Goal: Book appointment/travel/reservation

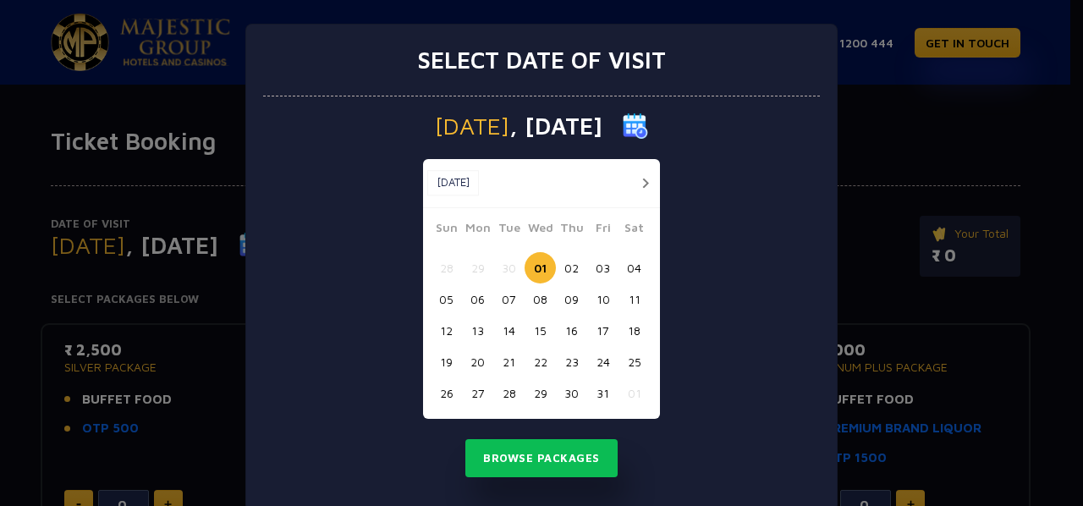
click at [536, 395] on button "29" at bounding box center [540, 392] width 31 height 31
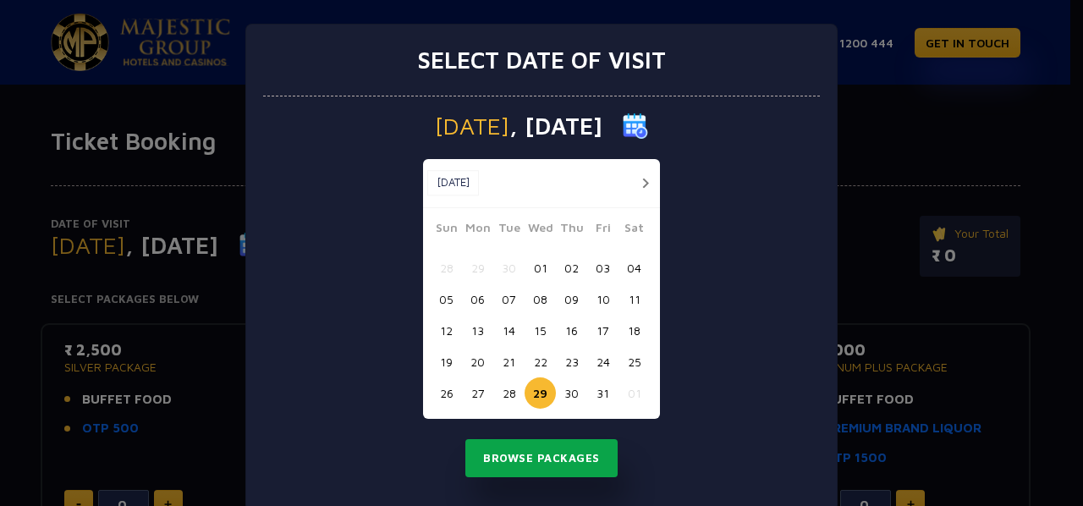
click at [567, 463] on button "Browse Packages" at bounding box center [541, 458] width 152 height 39
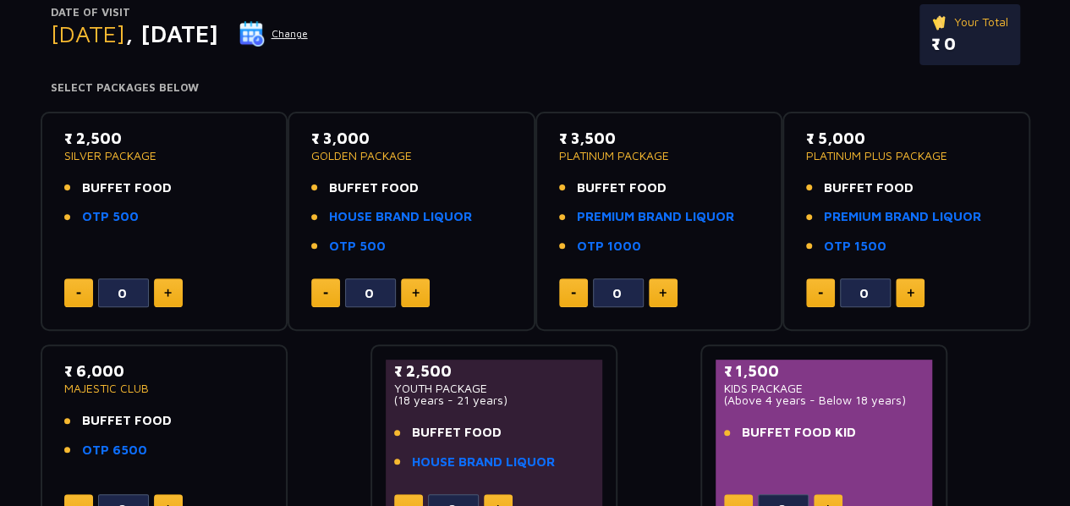
scroll to position [212, 0]
click at [171, 298] on button at bounding box center [168, 292] width 29 height 29
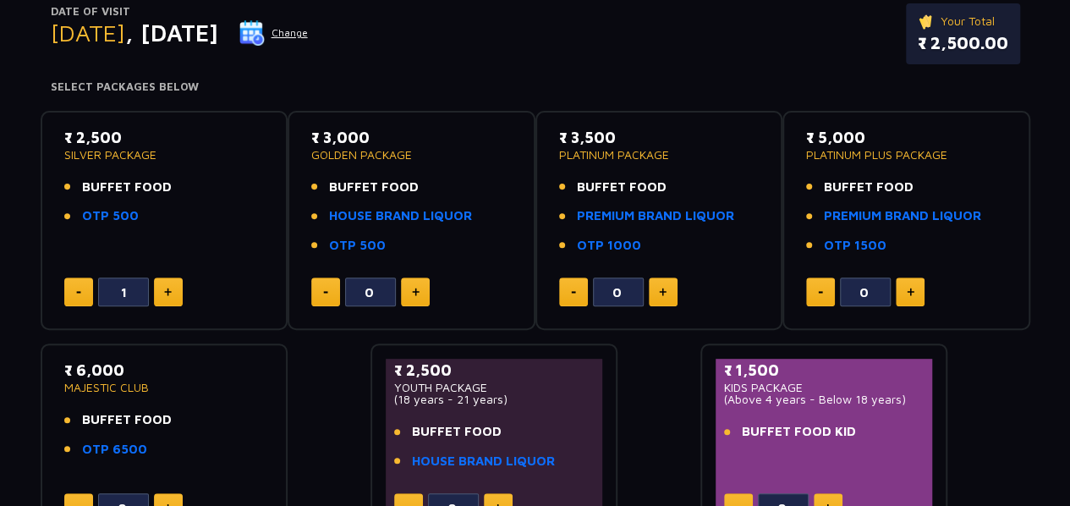
click at [171, 298] on button at bounding box center [168, 292] width 29 height 29
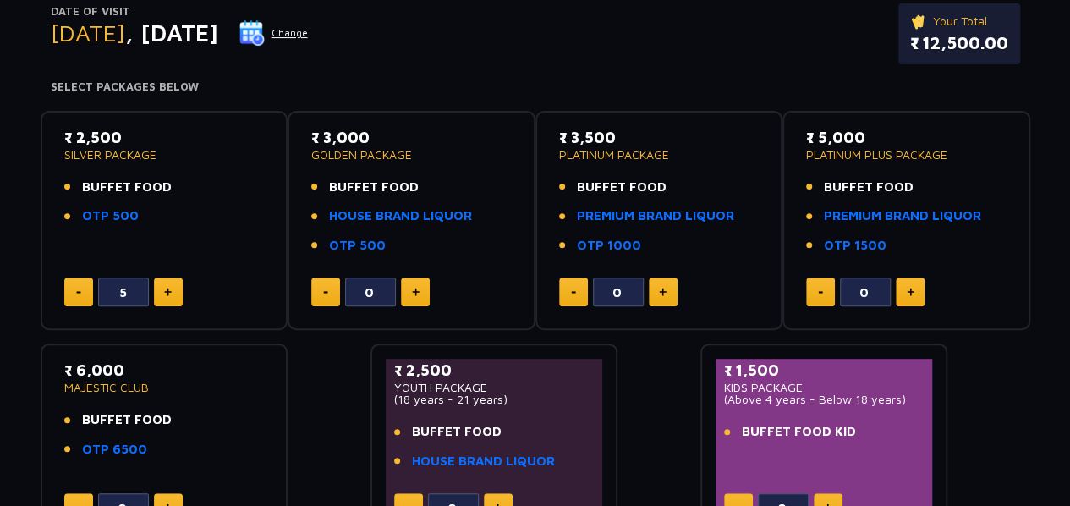
type input "6"
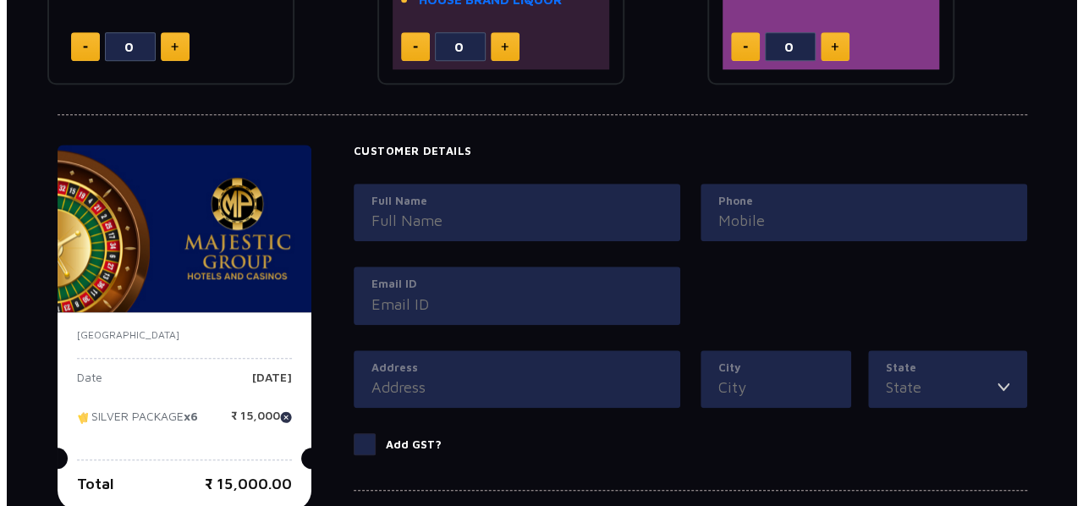
scroll to position [922, 0]
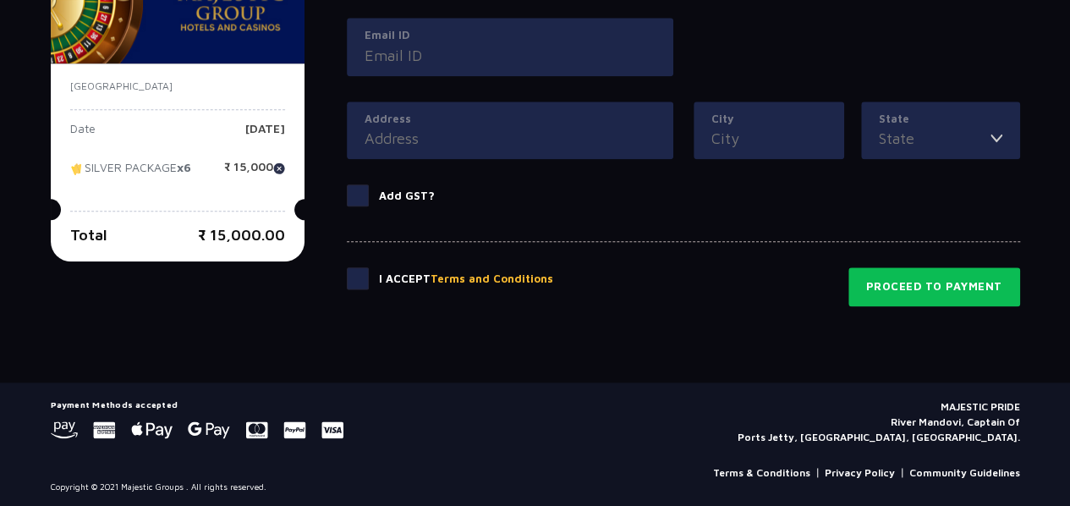
click at [442, 273] on button "Terms and Conditions" at bounding box center [492, 279] width 123 height 17
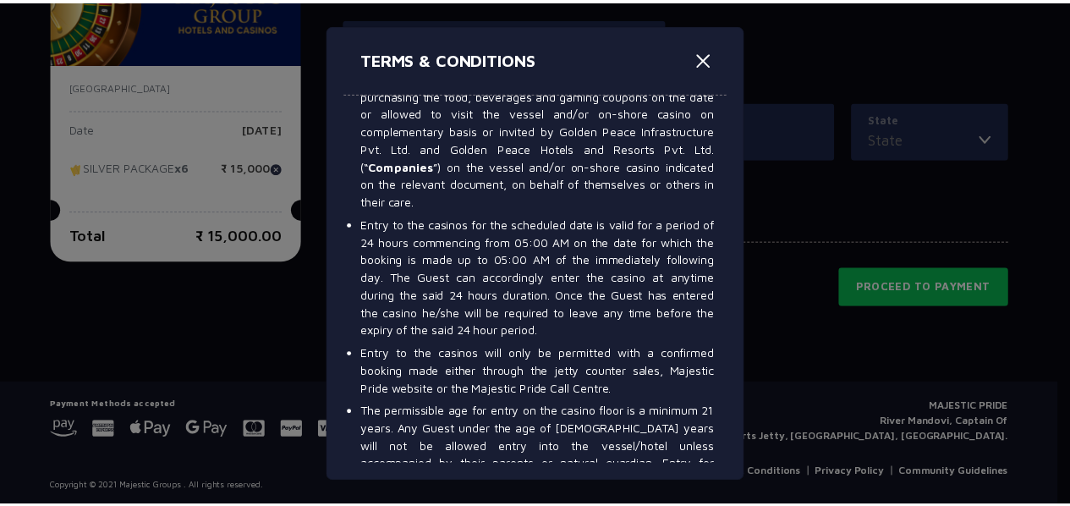
scroll to position [0, 0]
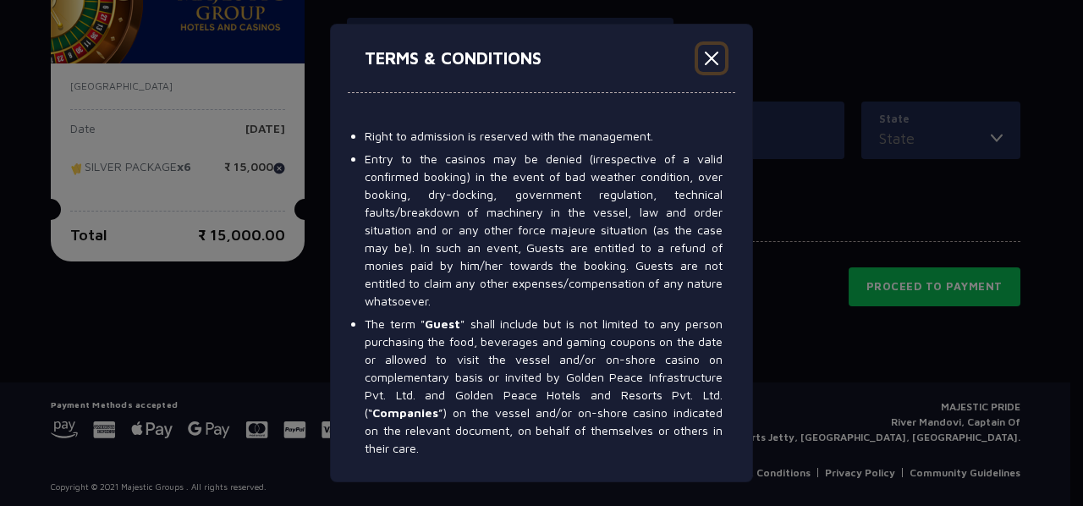
click at [712, 63] on button "Close" at bounding box center [711, 58] width 27 height 27
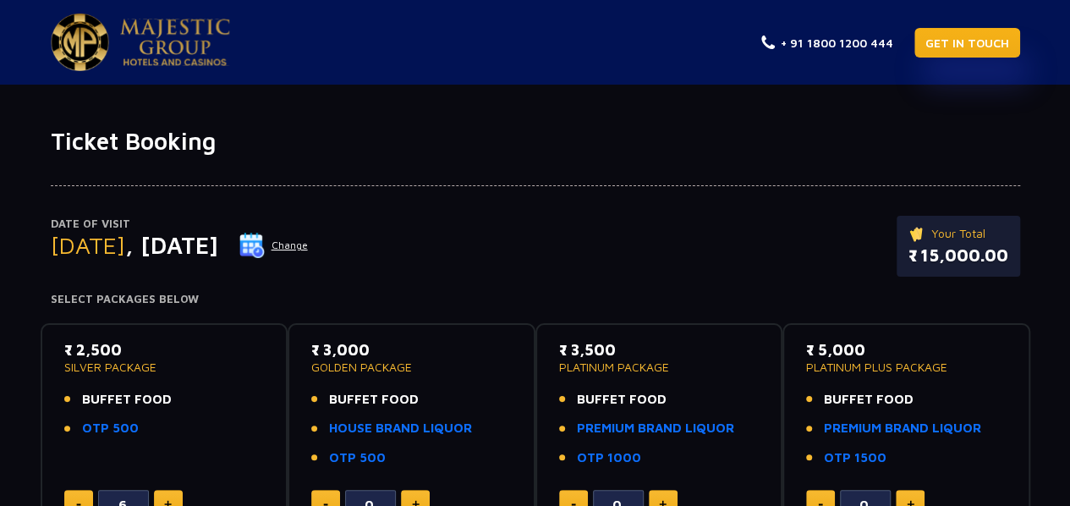
click at [976, 43] on link "GET IN TOUCH" at bounding box center [968, 43] width 106 height 30
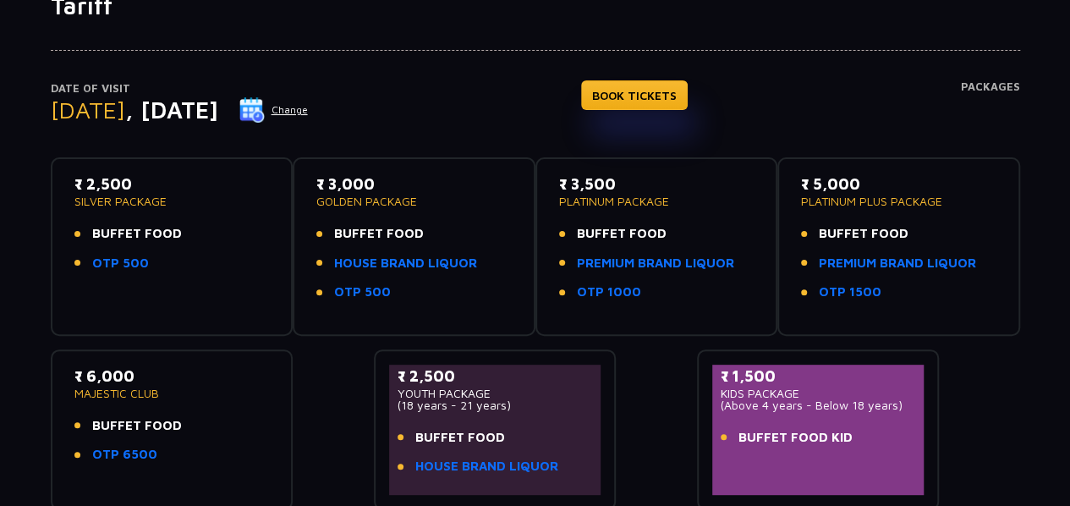
scroll to position [342, 0]
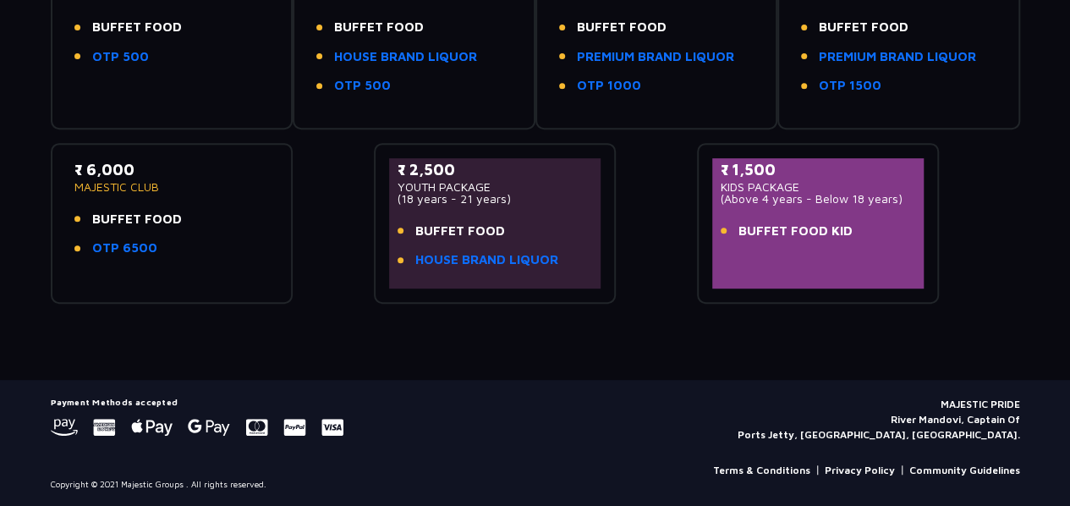
click at [212, 59] on li "OTP 500" at bounding box center [171, 56] width 195 height 19
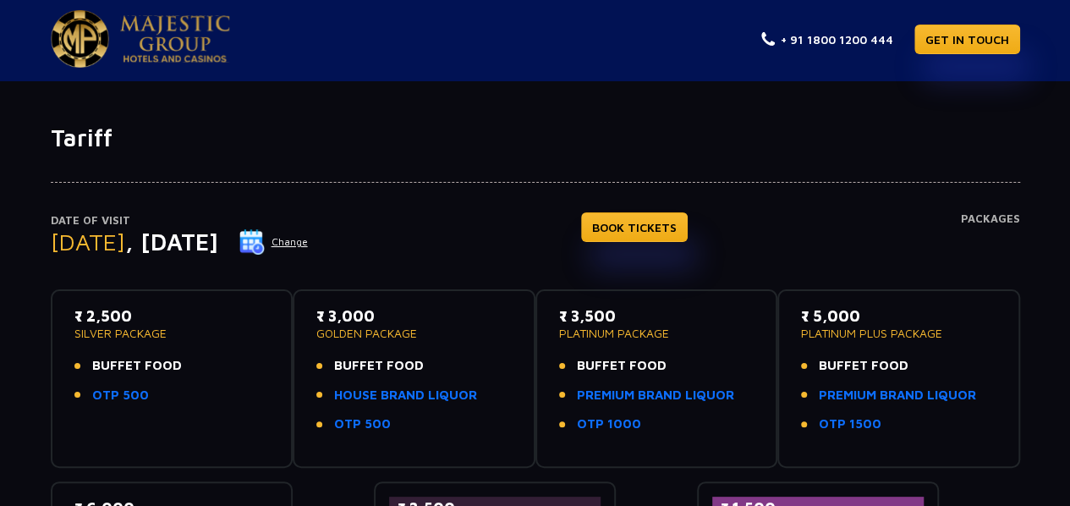
scroll to position [0, 0]
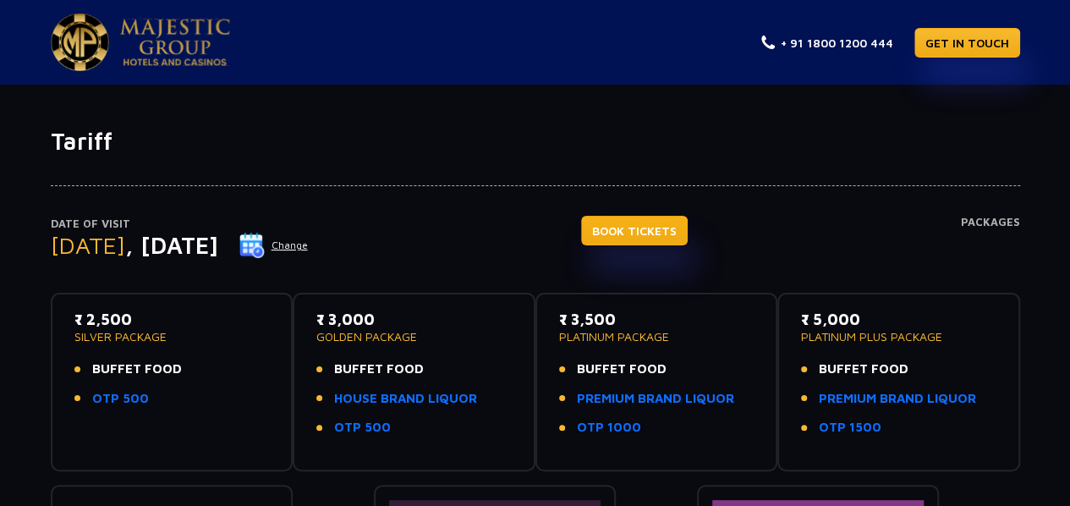
click at [670, 234] on link "BOOK TICKETS" at bounding box center [634, 231] width 107 height 30
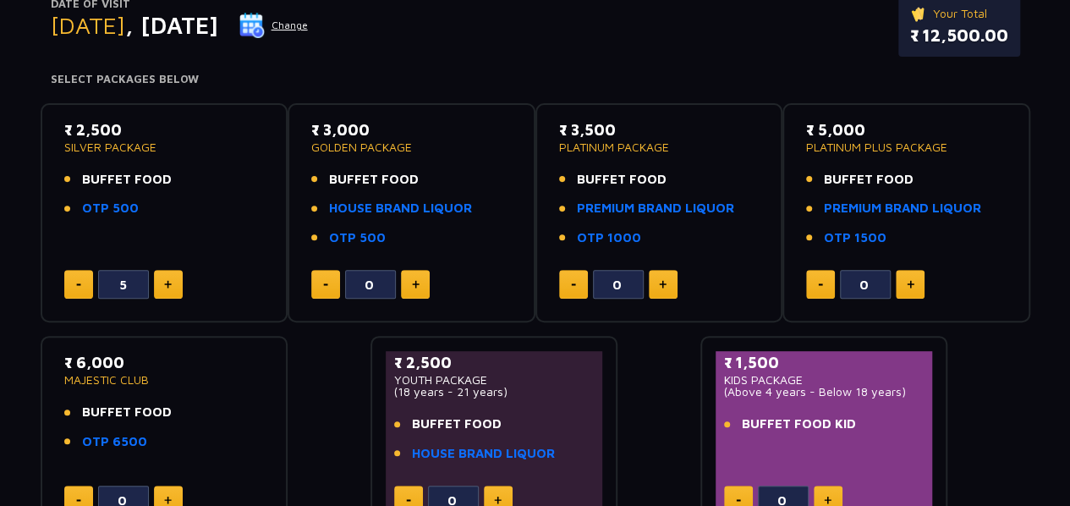
scroll to position [193, 0]
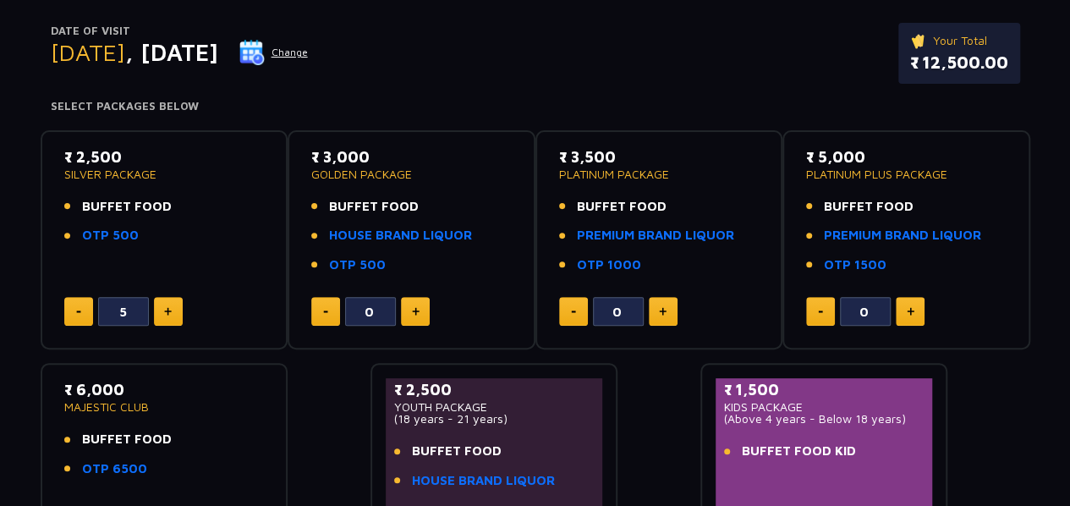
click at [157, 307] on button at bounding box center [168, 311] width 29 height 29
type input "6"
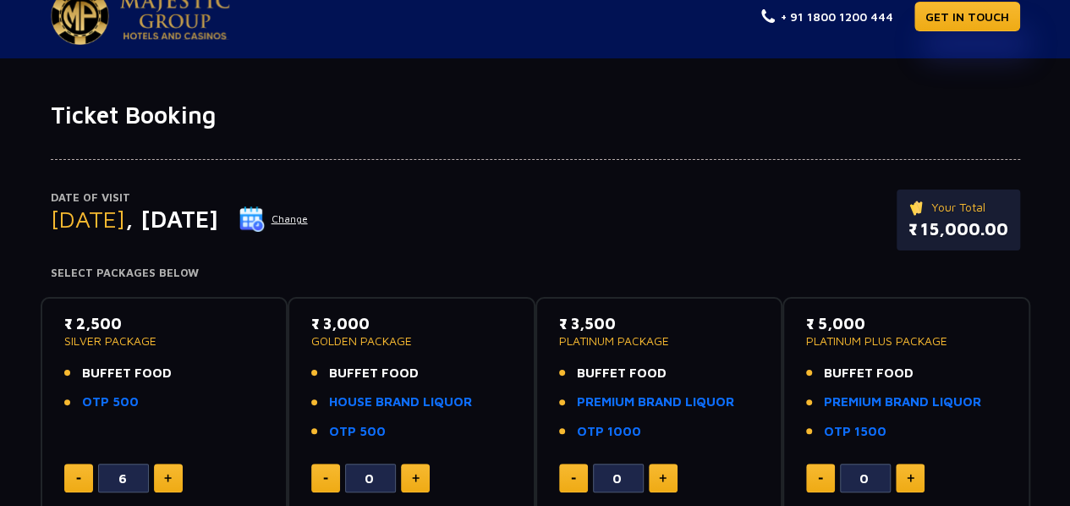
scroll to position [0, 0]
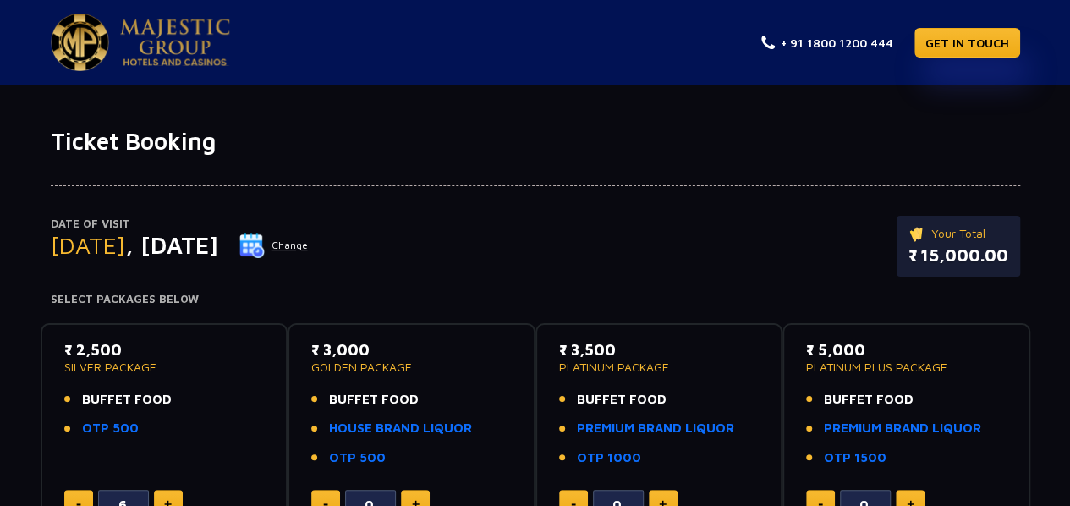
click at [309, 243] on button "Change" at bounding box center [274, 245] width 70 height 27
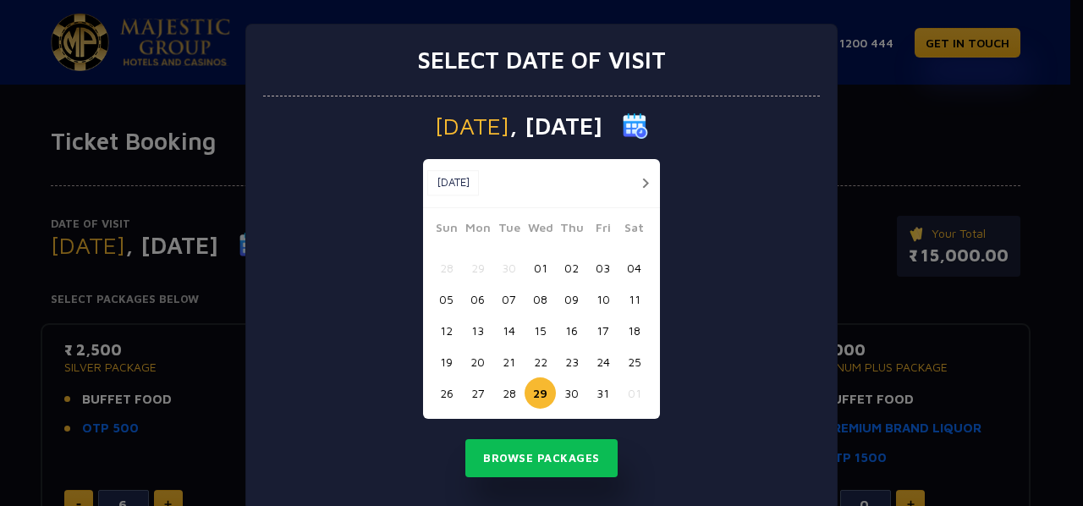
click at [567, 268] on button "02" at bounding box center [571, 267] width 31 height 31
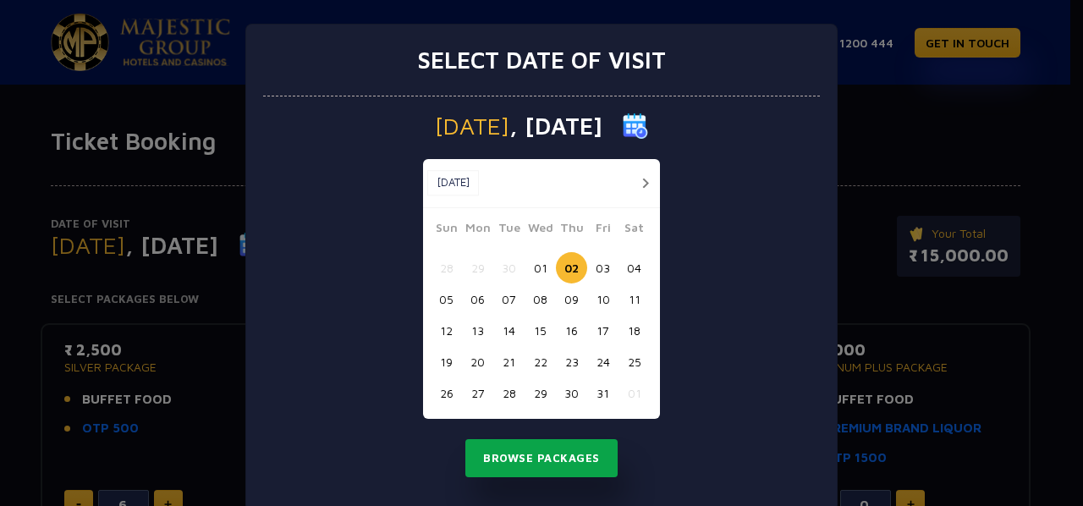
click at [530, 460] on button "Browse Packages" at bounding box center [541, 458] width 152 height 39
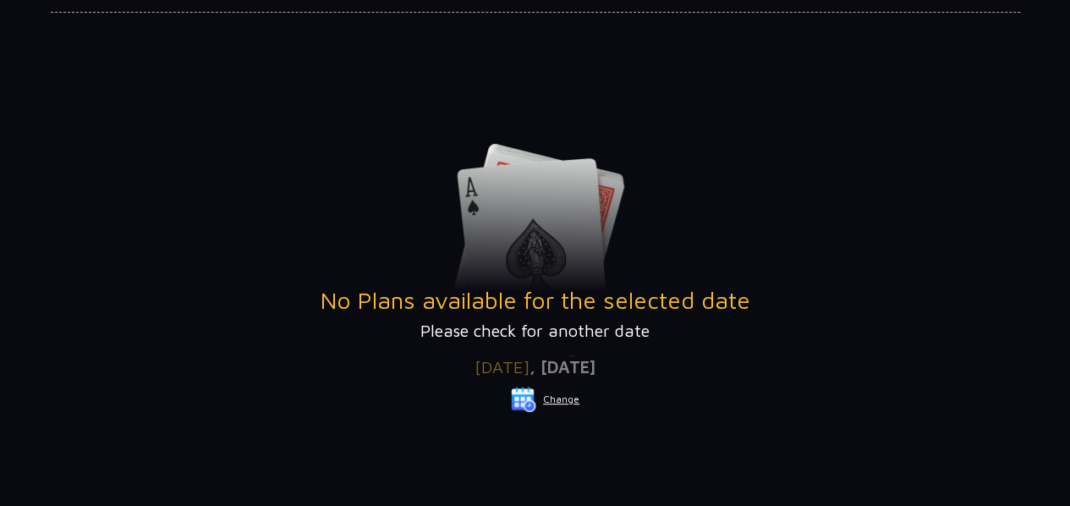
scroll to position [173, 0]
click at [558, 399] on button "Change" at bounding box center [545, 400] width 70 height 27
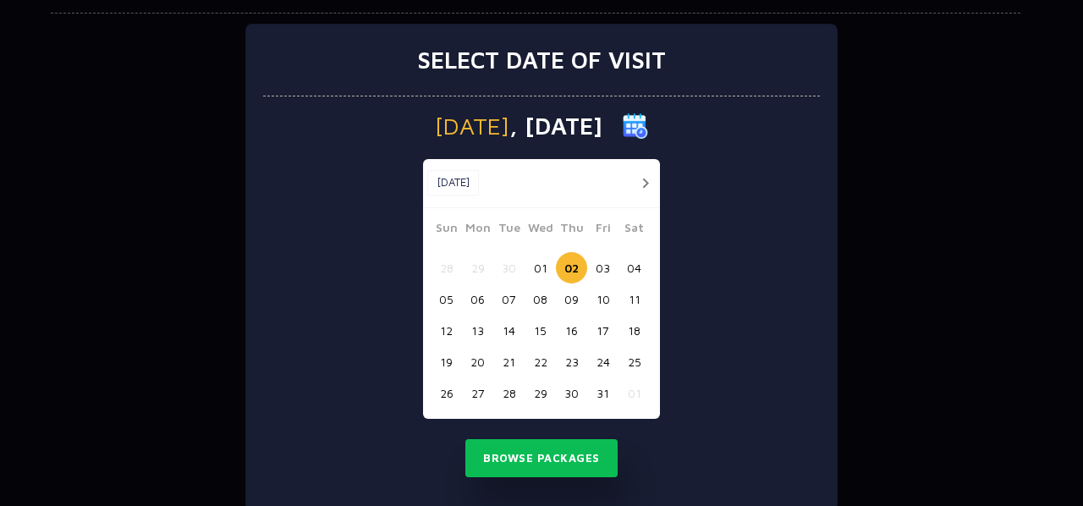
click at [599, 265] on button "03" at bounding box center [602, 267] width 31 height 31
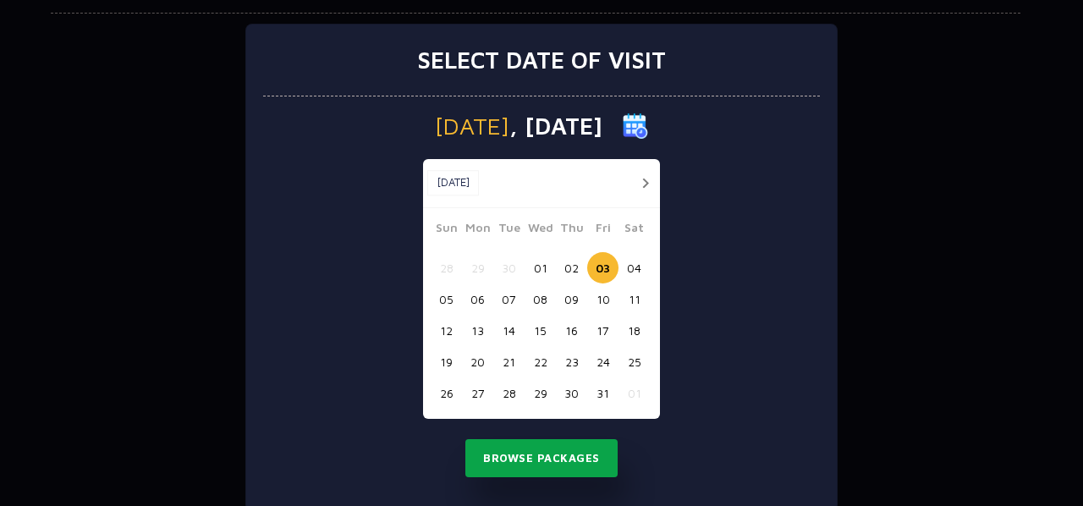
click at [544, 444] on button "Browse Packages" at bounding box center [541, 458] width 152 height 39
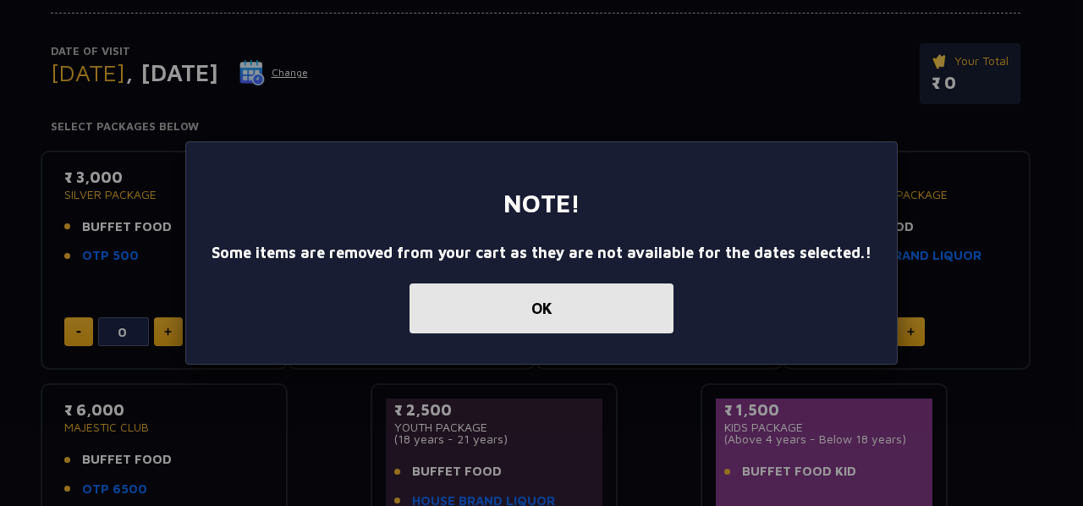
click at [597, 308] on button "OK" at bounding box center [542, 308] width 264 height 50
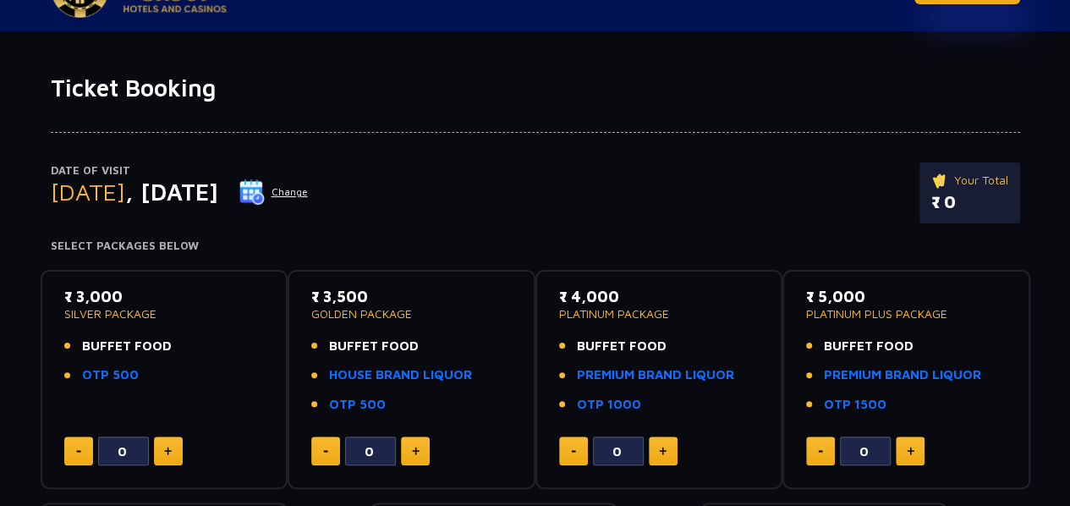
scroll to position [52, 0]
click at [309, 197] on button "Change" at bounding box center [274, 192] width 70 height 27
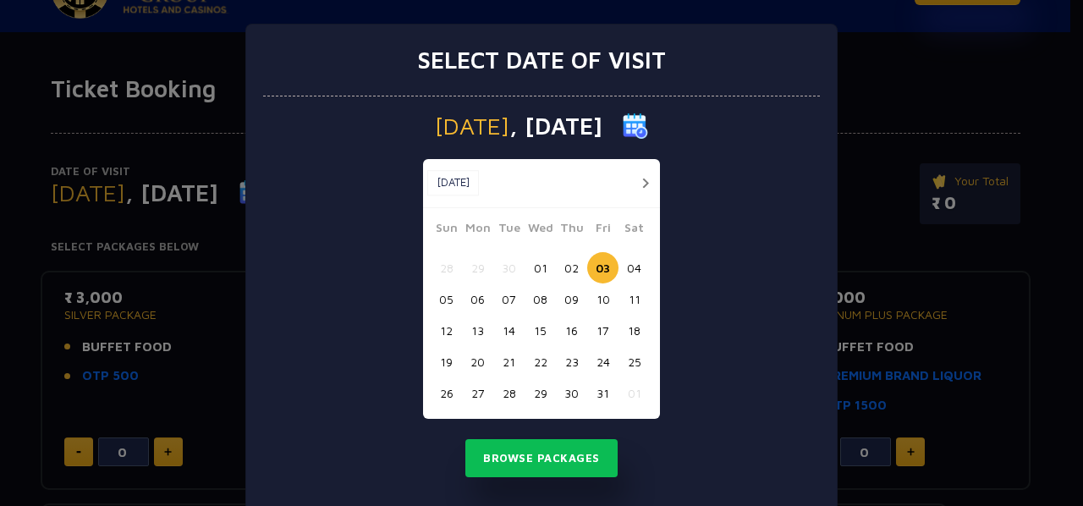
click at [597, 309] on button "10" at bounding box center [602, 298] width 31 height 31
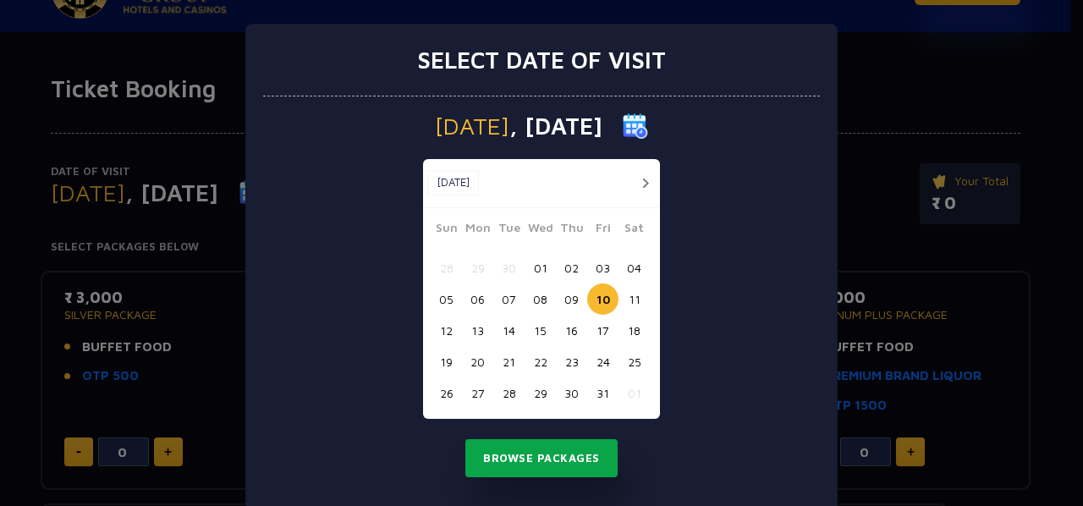
click at [553, 465] on button "Browse Packages" at bounding box center [541, 458] width 152 height 39
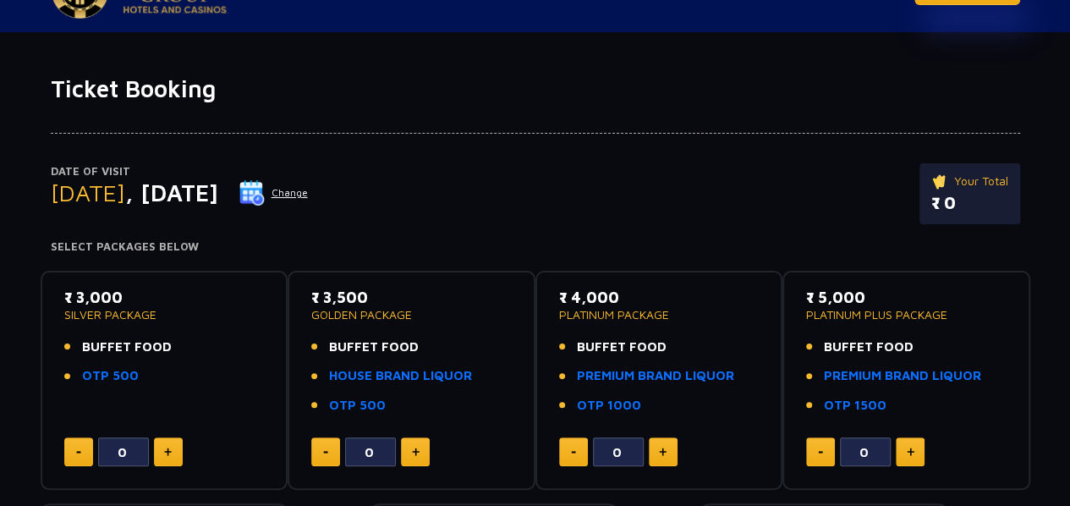
click at [309, 194] on button "Change" at bounding box center [274, 192] width 70 height 27
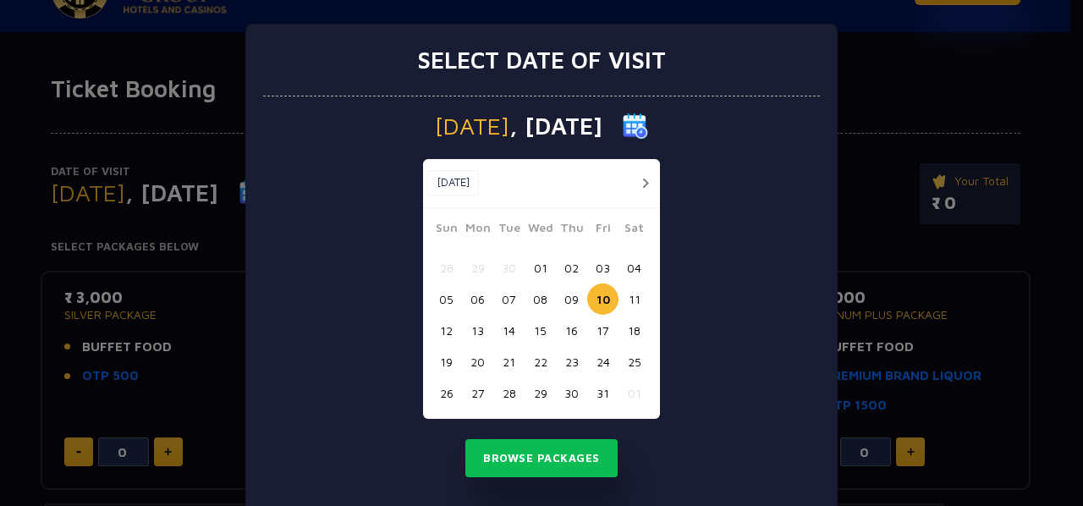
click at [506, 393] on button "28" at bounding box center [508, 392] width 31 height 31
click at [466, 358] on button "20" at bounding box center [477, 361] width 31 height 31
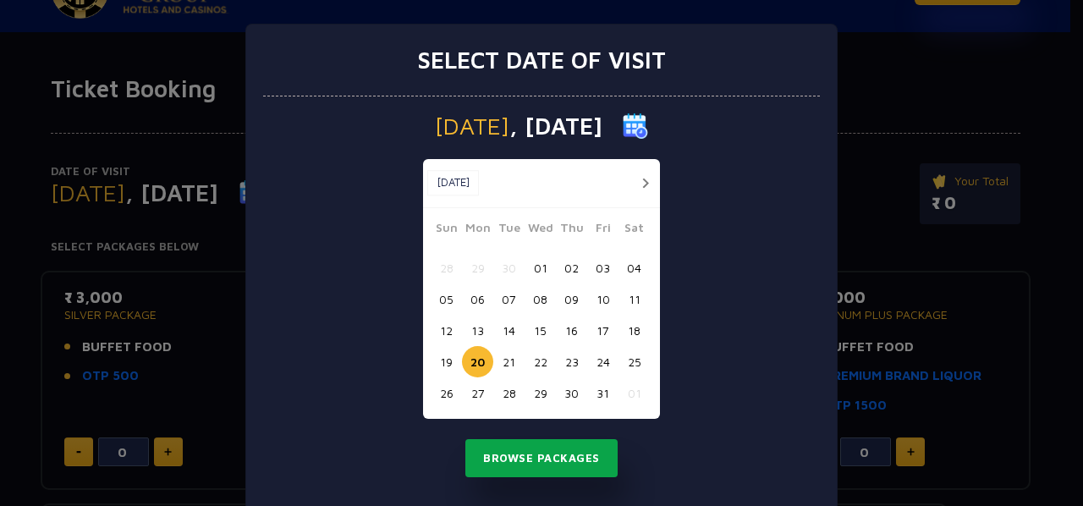
click at [518, 461] on button "Browse Packages" at bounding box center [541, 458] width 152 height 39
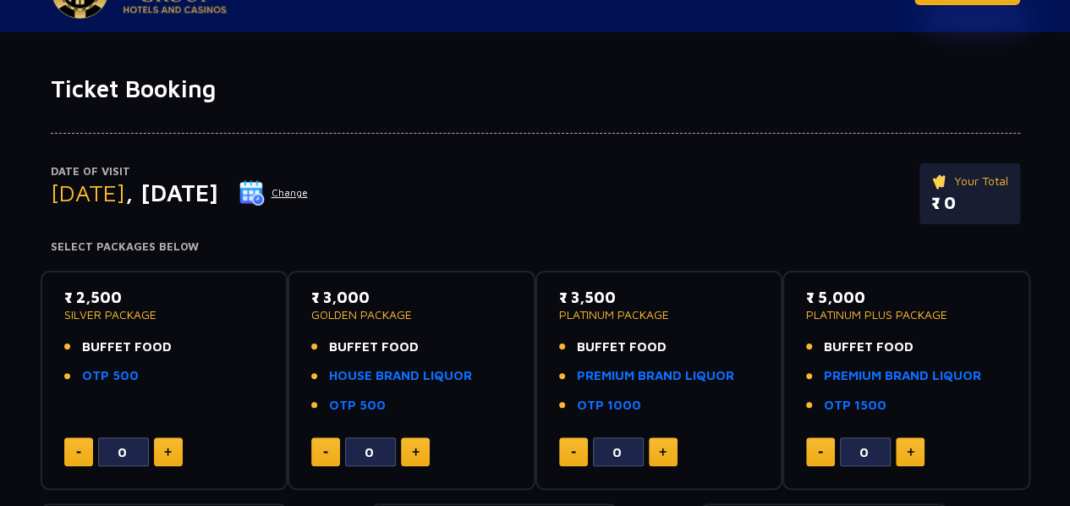
click at [309, 184] on button "Change" at bounding box center [274, 192] width 70 height 27
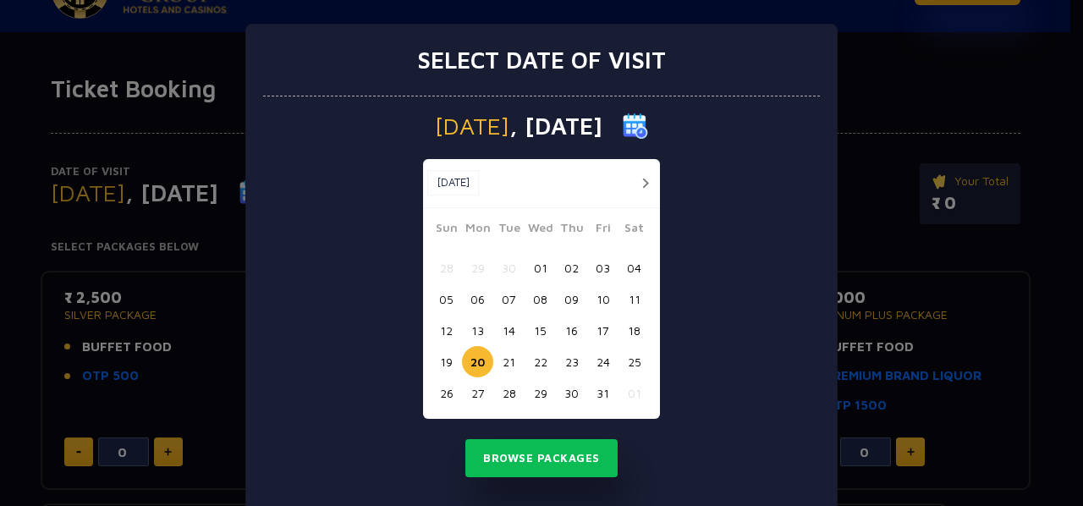
click at [641, 184] on button "button" at bounding box center [645, 183] width 21 height 21
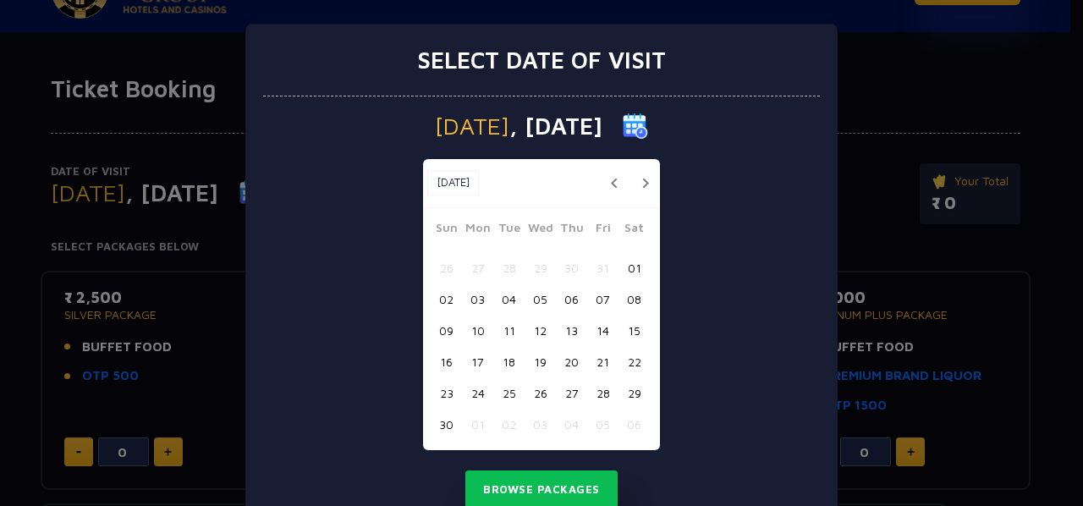
click at [601, 362] on button "21" at bounding box center [602, 361] width 31 height 31
click at [548, 491] on button "Browse Packages" at bounding box center [541, 489] width 152 height 39
